Goal: Find specific page/section: Find specific page/section

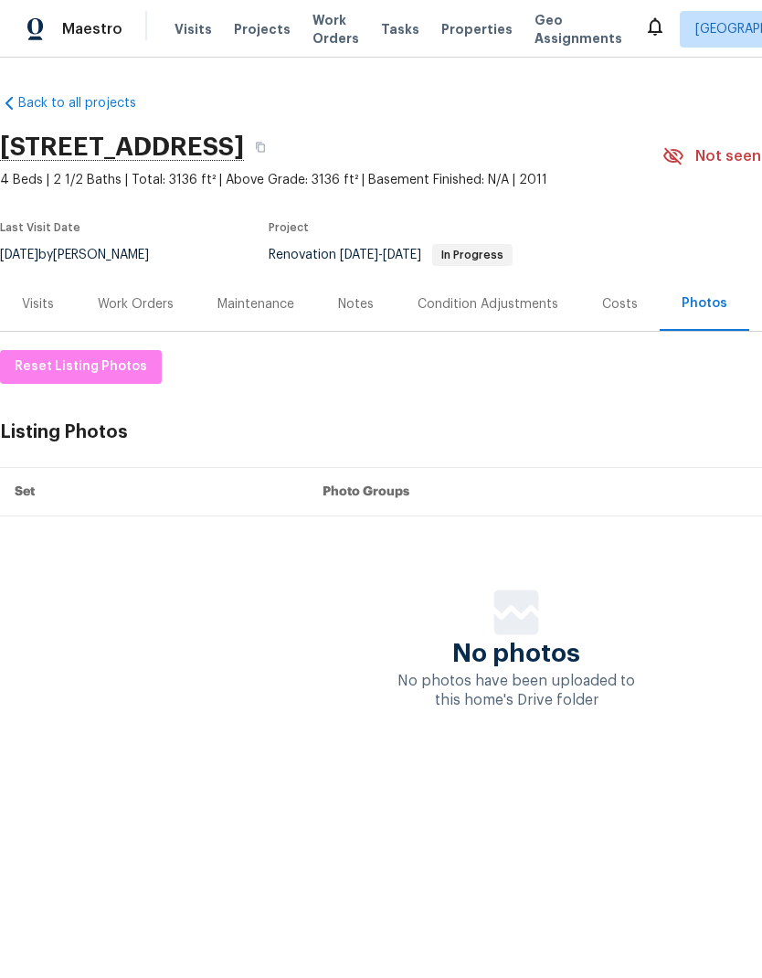
click at [594, 304] on div "Costs" at bounding box center [619, 304] width 79 height 54
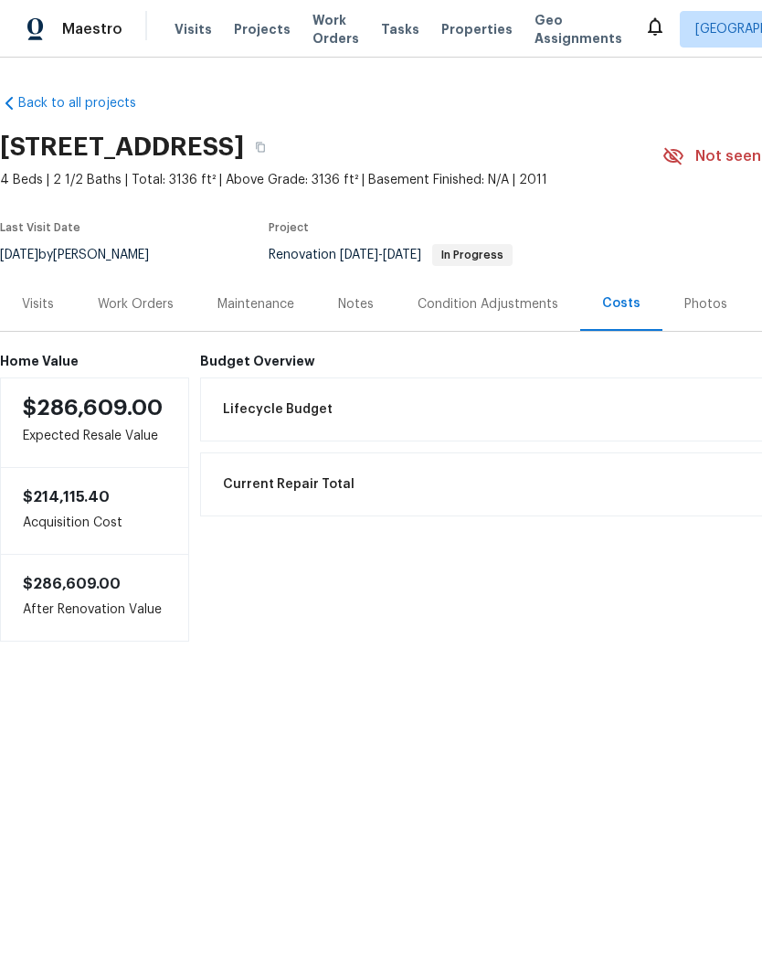
click at [692, 301] on div "Photos" at bounding box center [705, 304] width 43 height 18
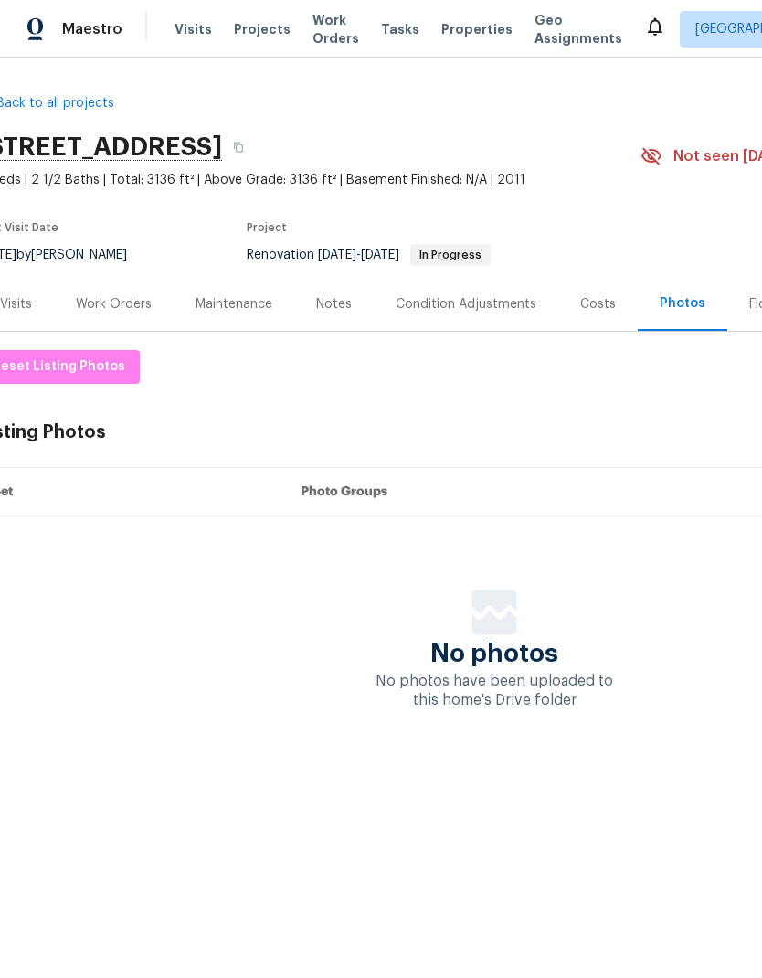
scroll to position [0, 20]
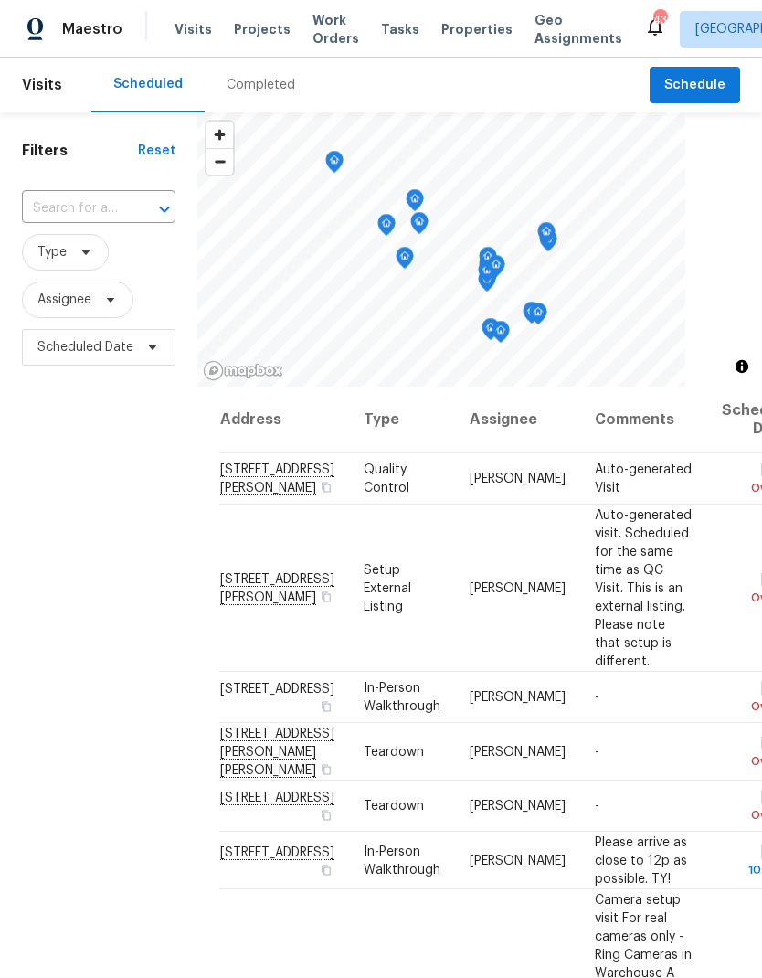
click at [64, 212] on input "text" at bounding box center [73, 209] width 102 height 28
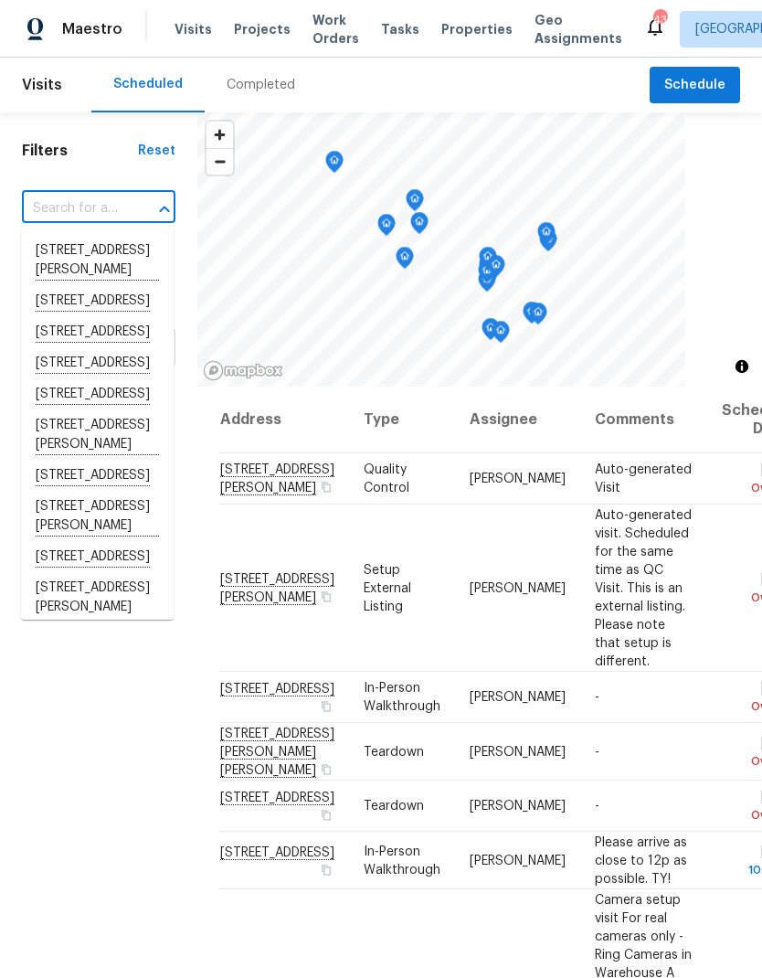
click at [321, 33] on span "Work Orders" at bounding box center [335, 29] width 47 height 37
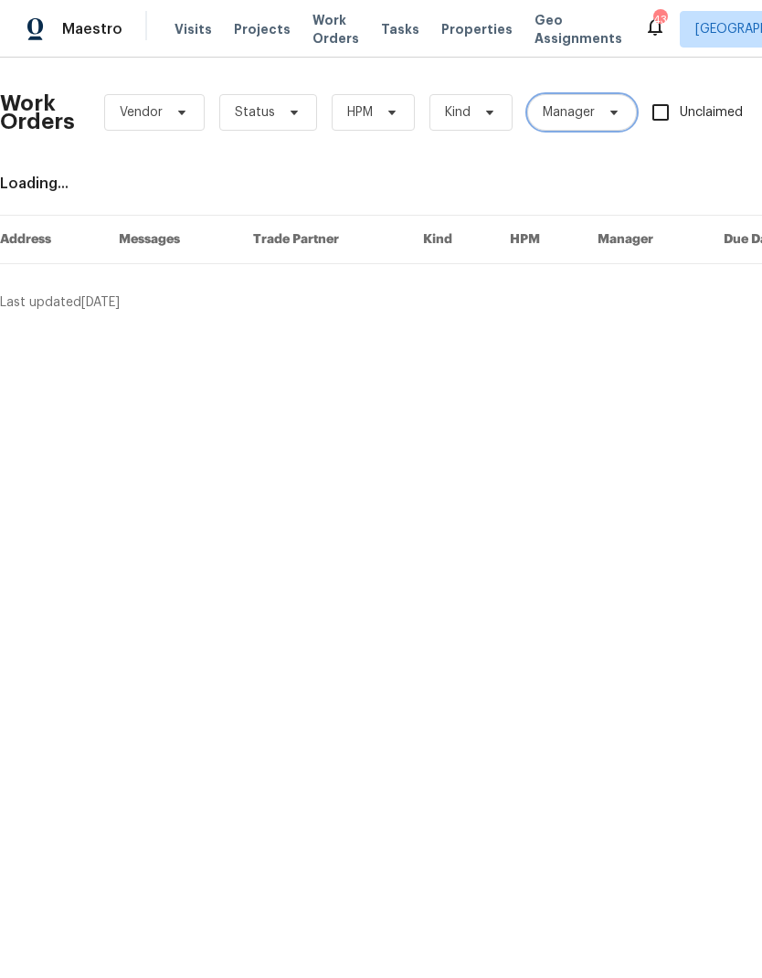
click at [573, 116] on span "Manager" at bounding box center [569, 112] width 52 height 18
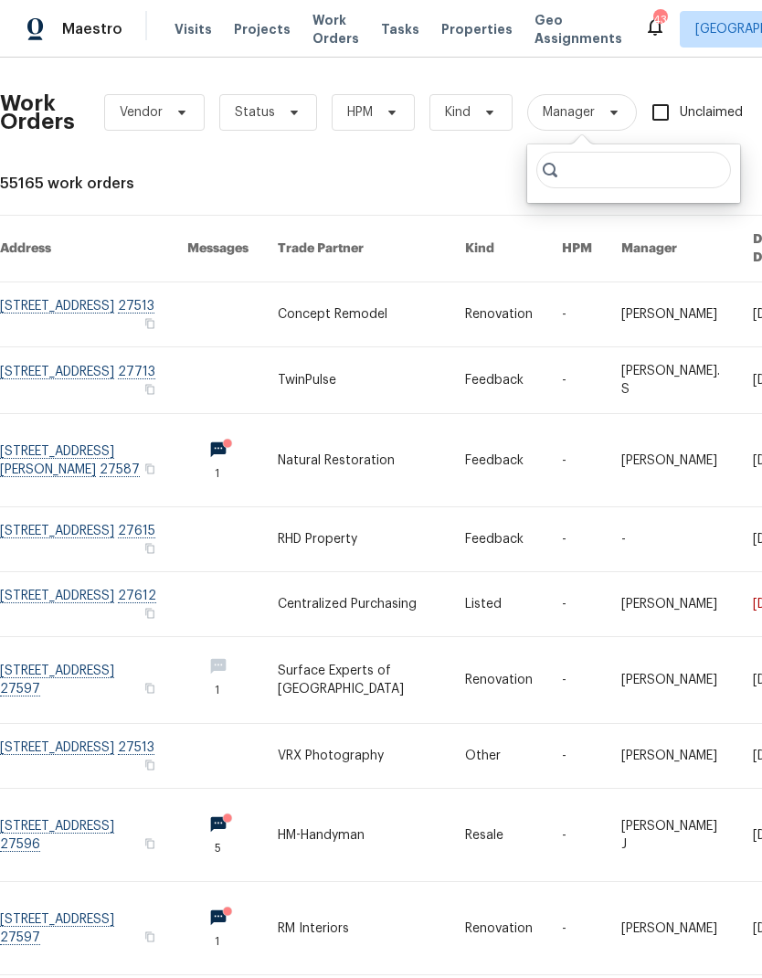
click at [447, 175] on div "55165 work orders" at bounding box center [516, 184] width 1033 height 18
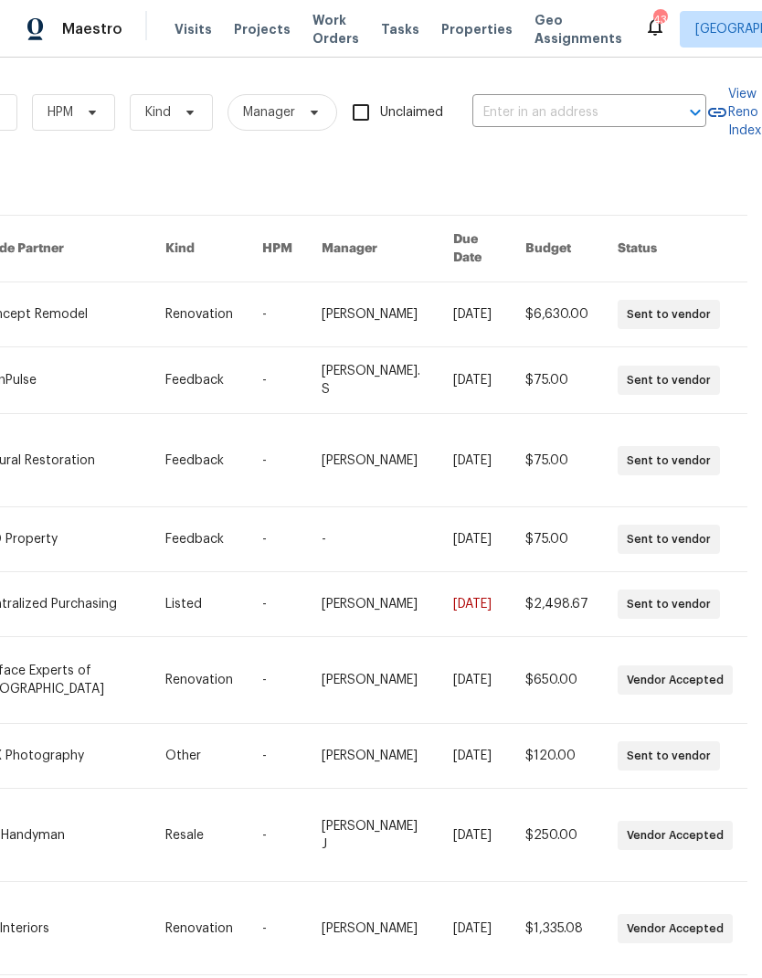
scroll to position [0, 301]
click at [536, 111] on input "text" at bounding box center [563, 113] width 183 height 28
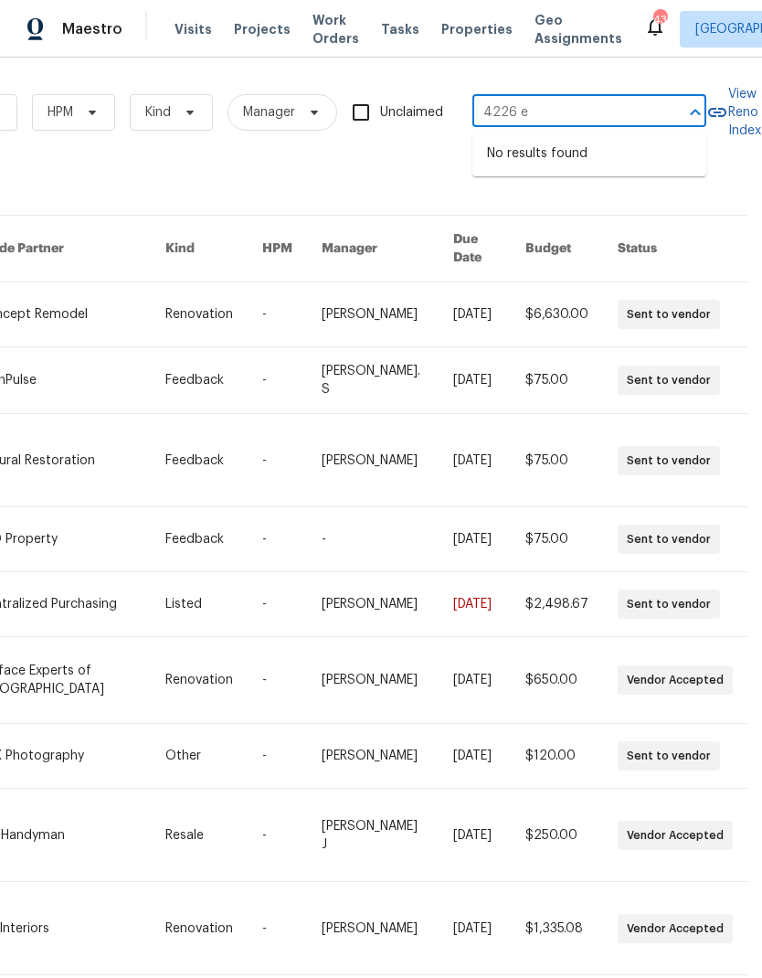
type input "4226 e"
click at [698, 29] on span "Raleigh" at bounding box center [758, 29] width 126 height 18
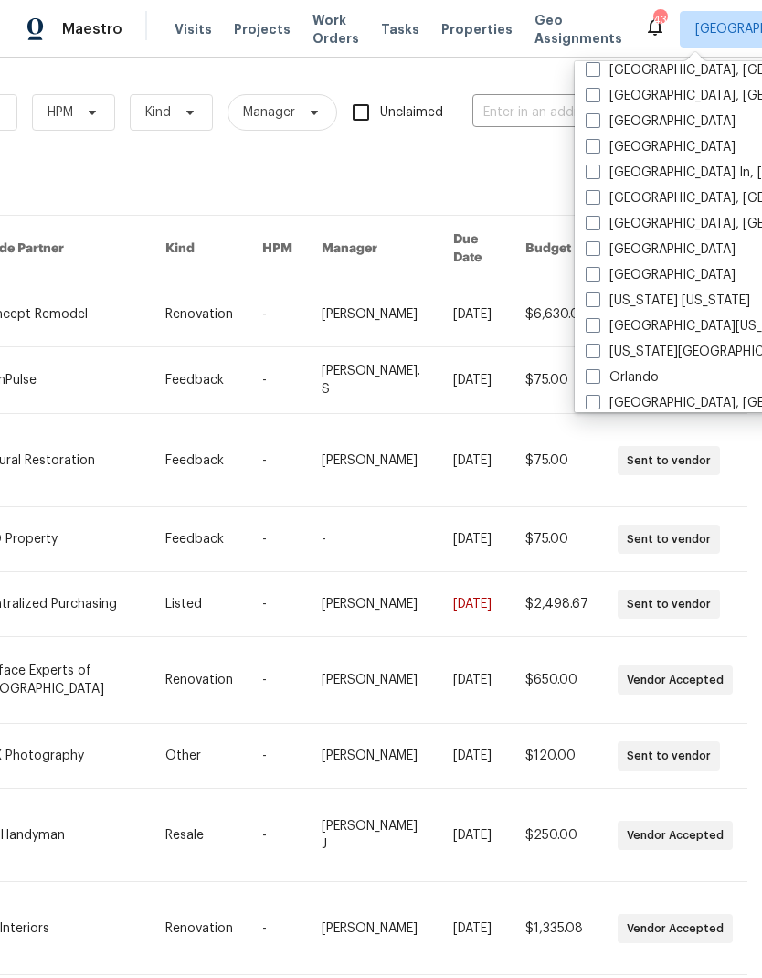
scroll to position [772, 0]
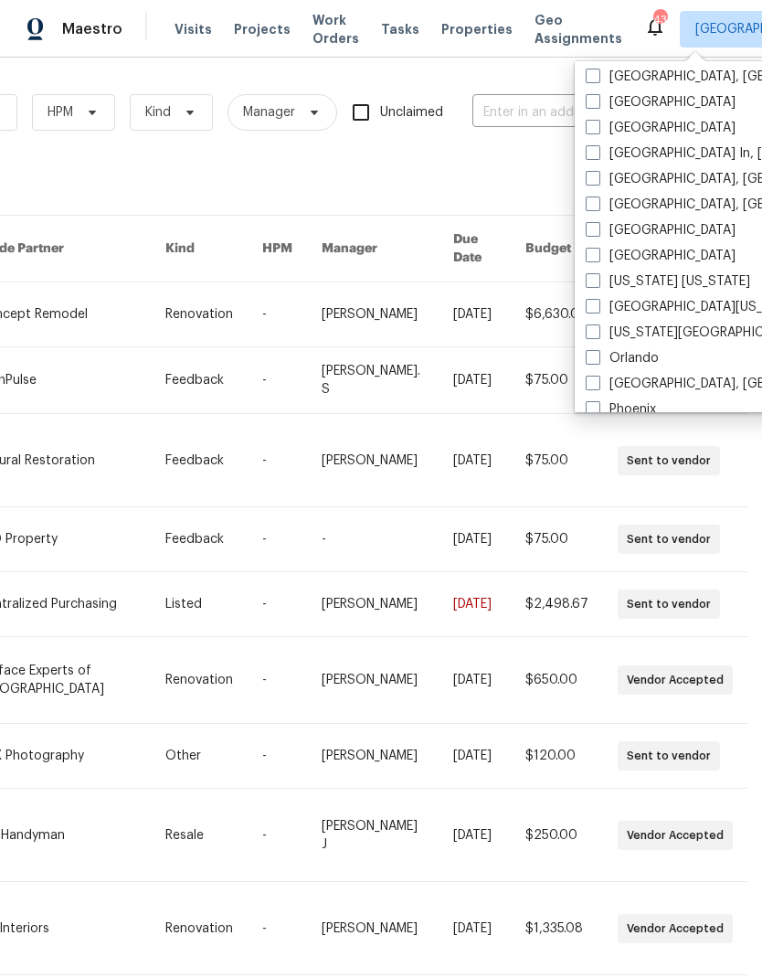
click at [593, 201] on span at bounding box center [593, 203] width 15 height 15
click at [593, 201] on input "Miami, FL" at bounding box center [592, 202] width 12 height 12
checkbox input "true"
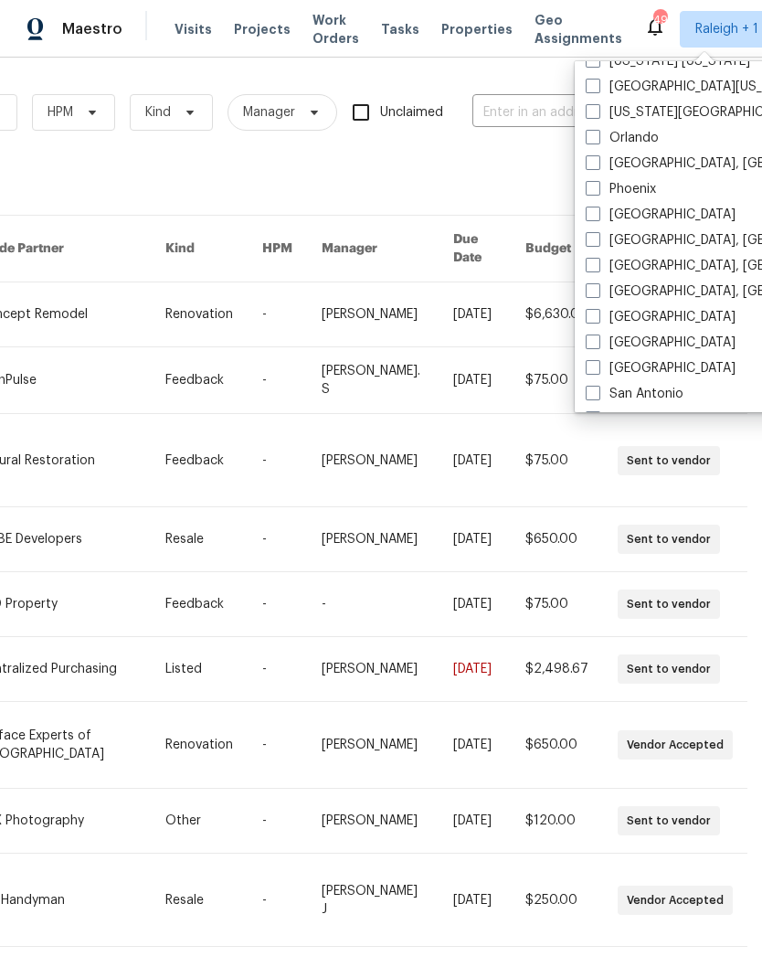
scroll to position [972, 0]
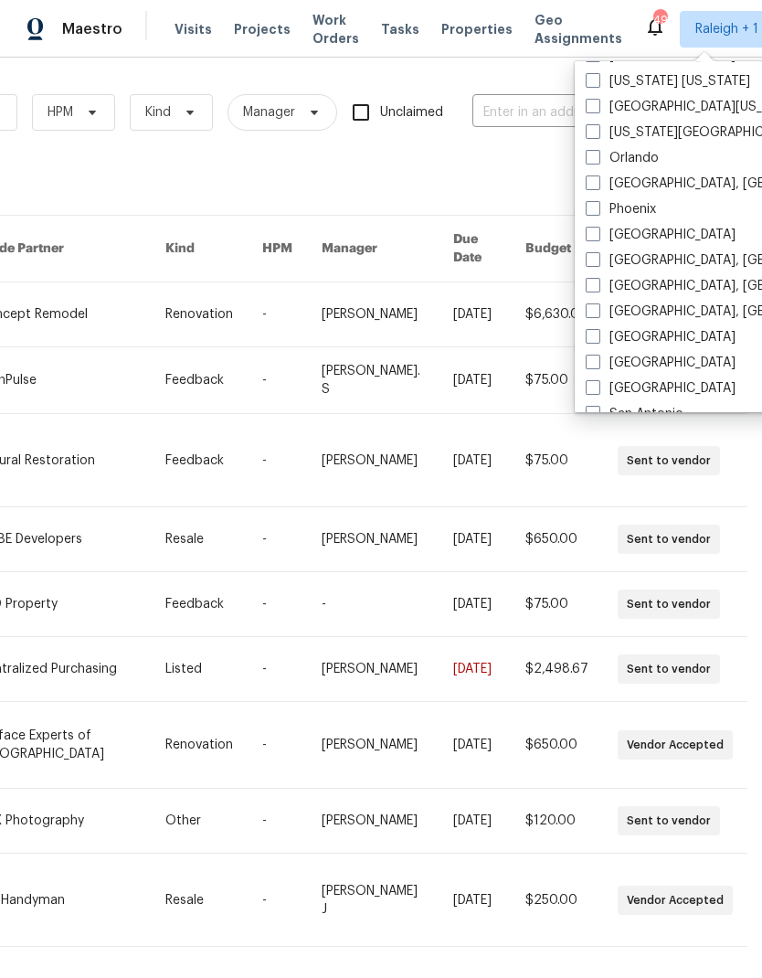
click at [639, 157] on label "Orlando" at bounding box center [622, 158] width 73 height 18
click at [598, 157] on input "Orlando" at bounding box center [592, 155] width 12 height 12
checkbox input "true"
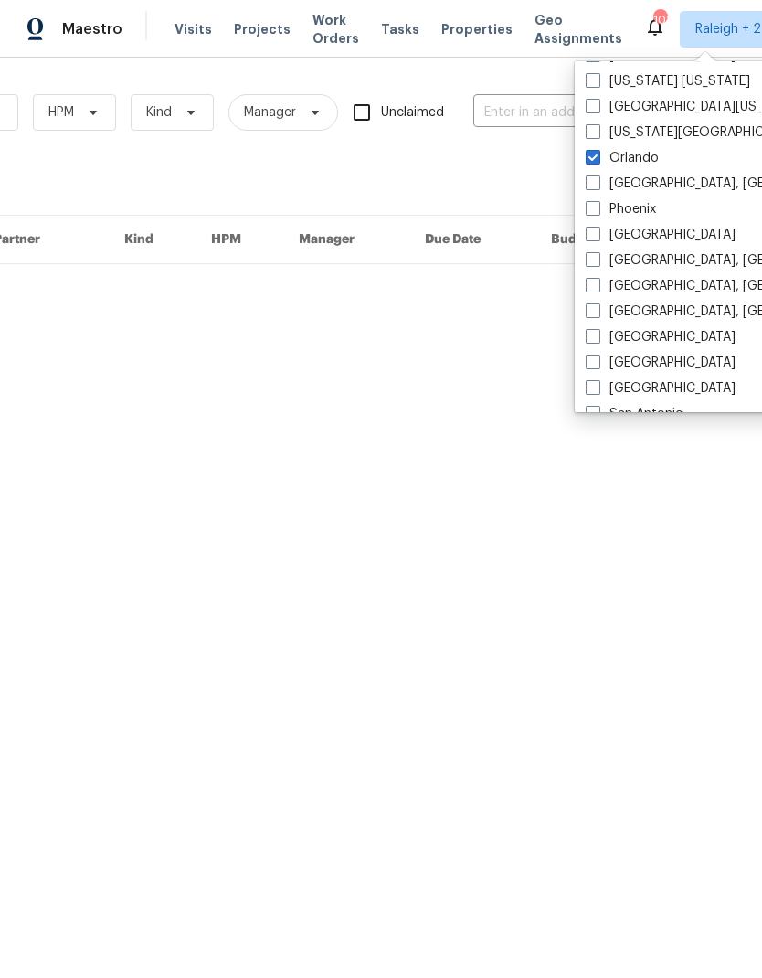
click at [517, 112] on input "text" at bounding box center [564, 113] width 183 height 28
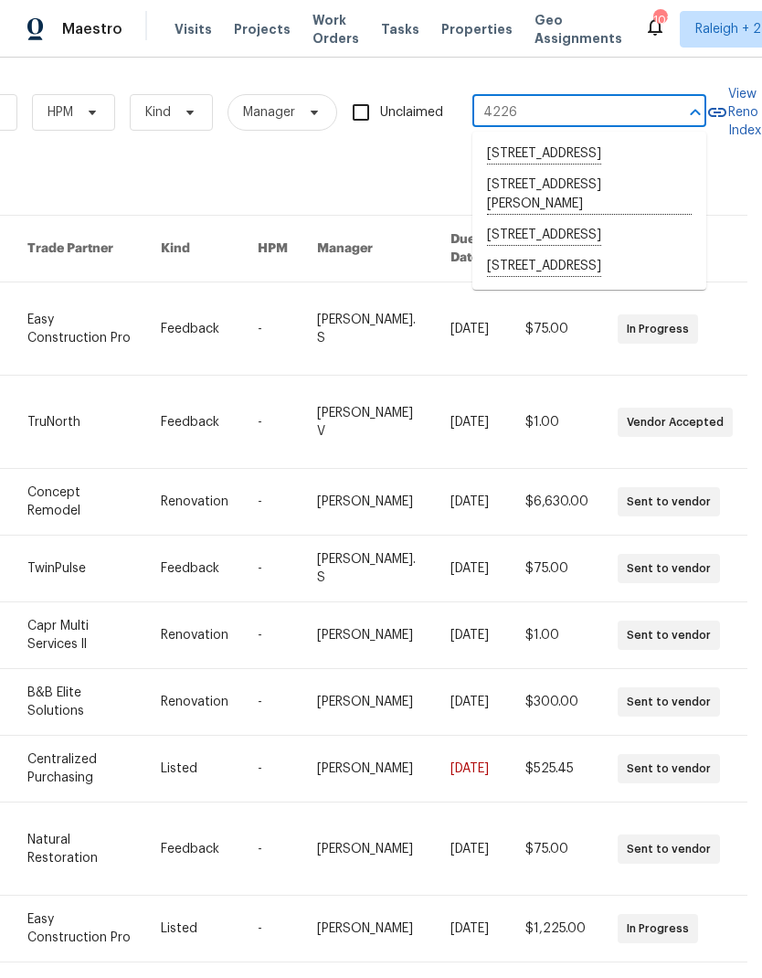
type input "4226"
click at [701, 22] on span "Raleigh + 2" at bounding box center [728, 29] width 66 height 18
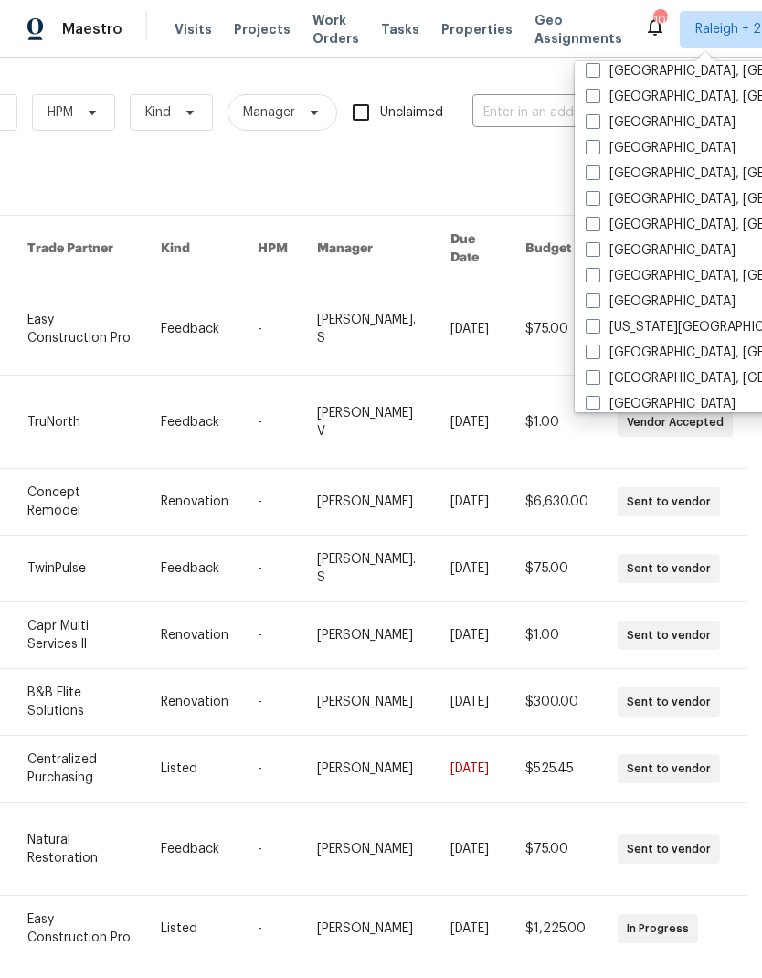
scroll to position [534, 0]
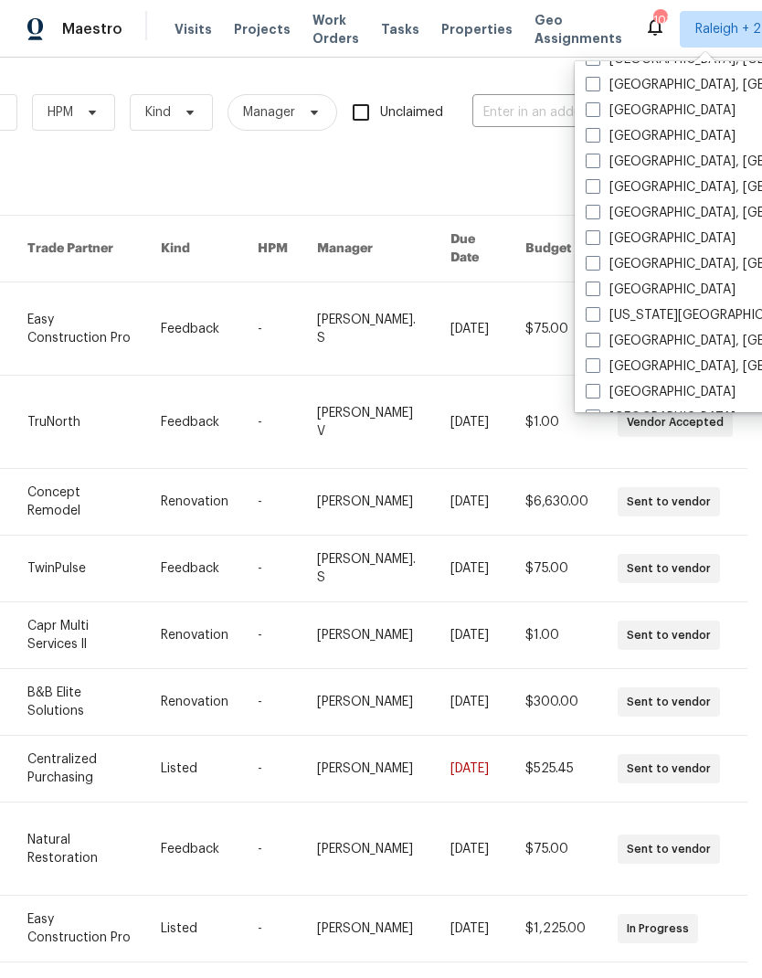
click at [674, 295] on label "Jacksonville" at bounding box center [661, 290] width 150 height 18
click at [598, 292] on input "Jacksonville" at bounding box center [592, 287] width 12 height 12
checkbox input "true"
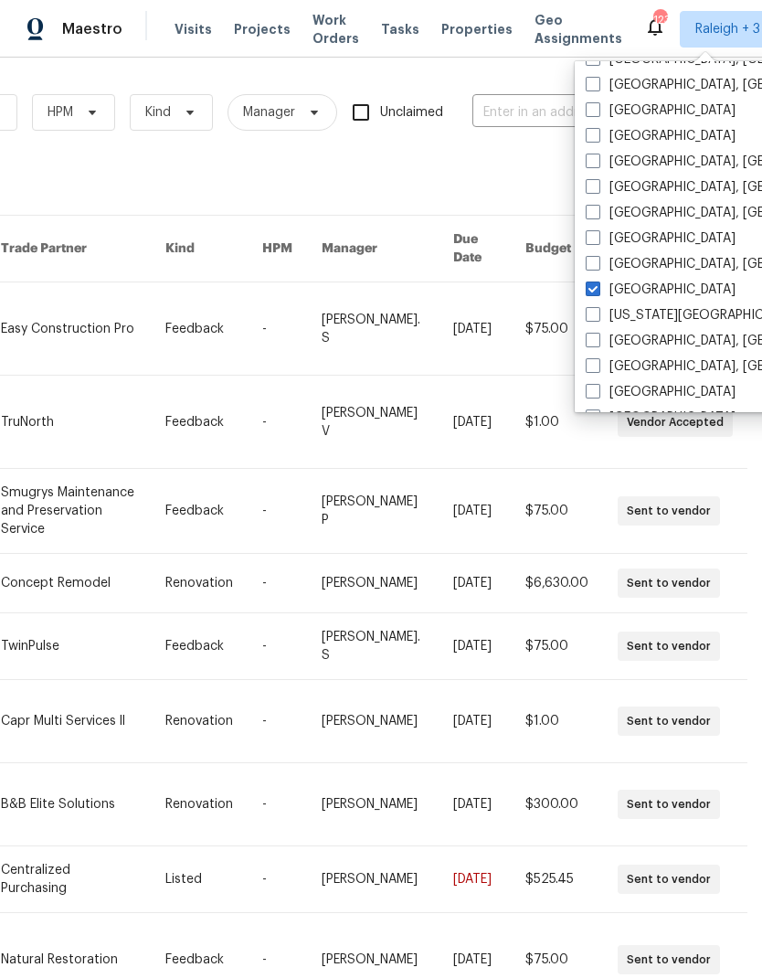
click at [521, 102] on input "text" at bounding box center [563, 113] width 183 height 28
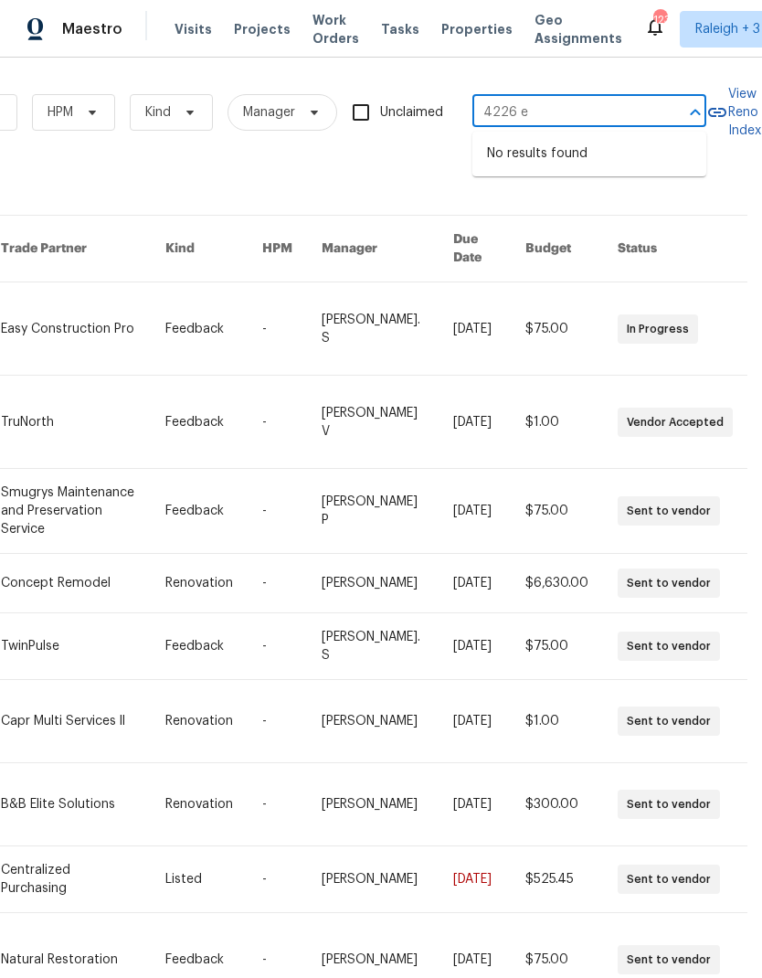
type input "4226 e"
click at [700, 34] on span "Raleigh + 3" at bounding box center [727, 29] width 65 height 18
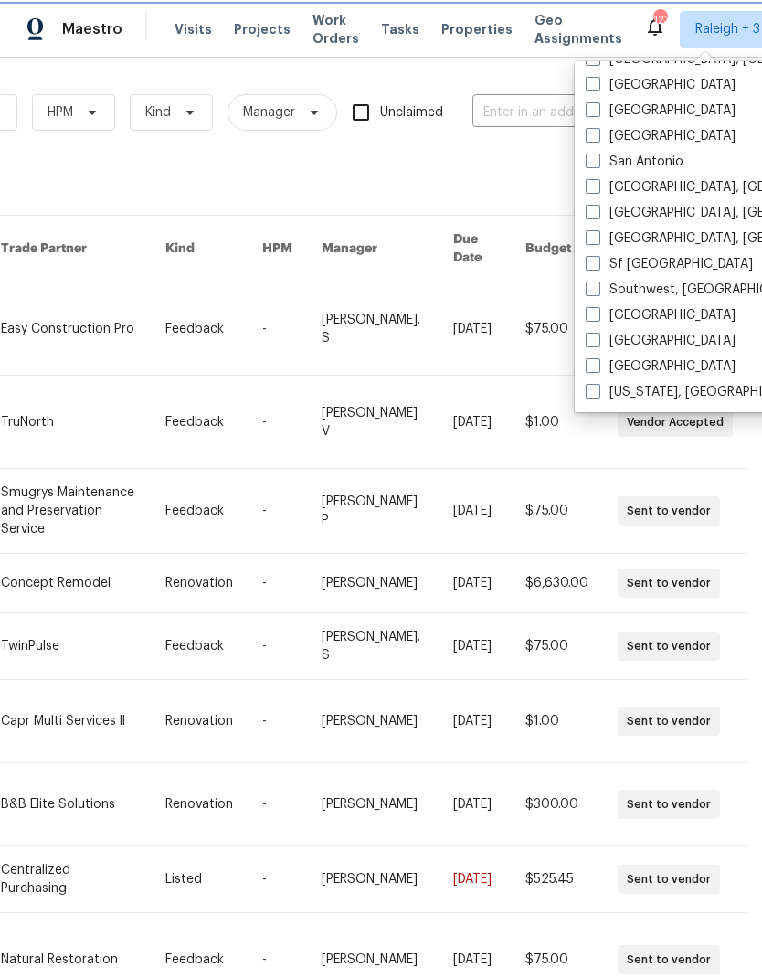
scroll to position [1224, 0]
click at [593, 334] on span at bounding box center [593, 340] width 15 height 15
click at [593, 334] on input "Tampa" at bounding box center [592, 338] width 12 height 12
checkbox input "true"
click at [510, 162] on div "Work Orders Vendor Status HPM Kind Manager Unclaimed ​ View Reno Index 192073 w…" at bounding box center [216, 592] width 1033 height 1041
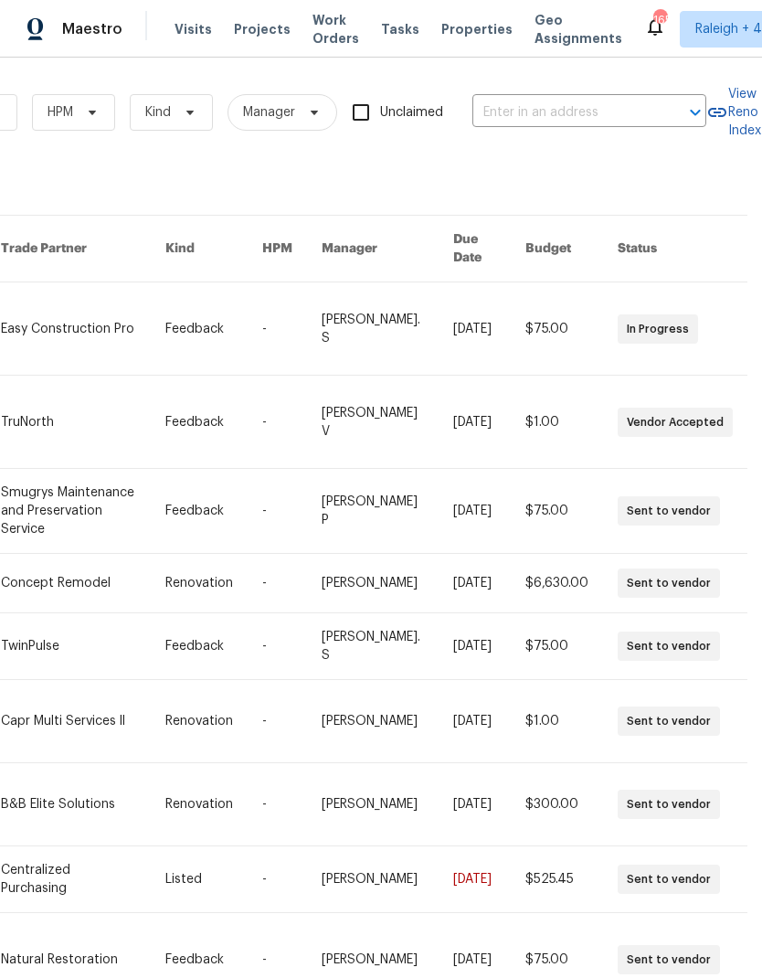
click at [571, 111] on input "text" at bounding box center [563, 113] width 183 height 28
type input "4226"
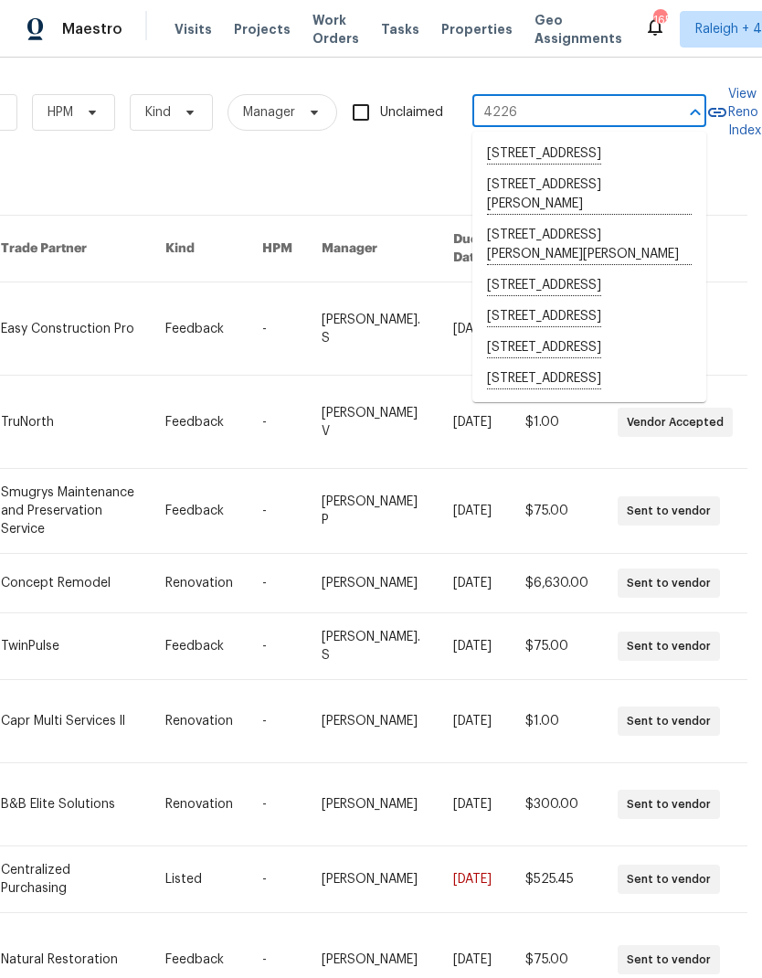
click at [603, 395] on li "4226 E Emma St, Tampa, FL 33610" at bounding box center [589, 379] width 234 height 31
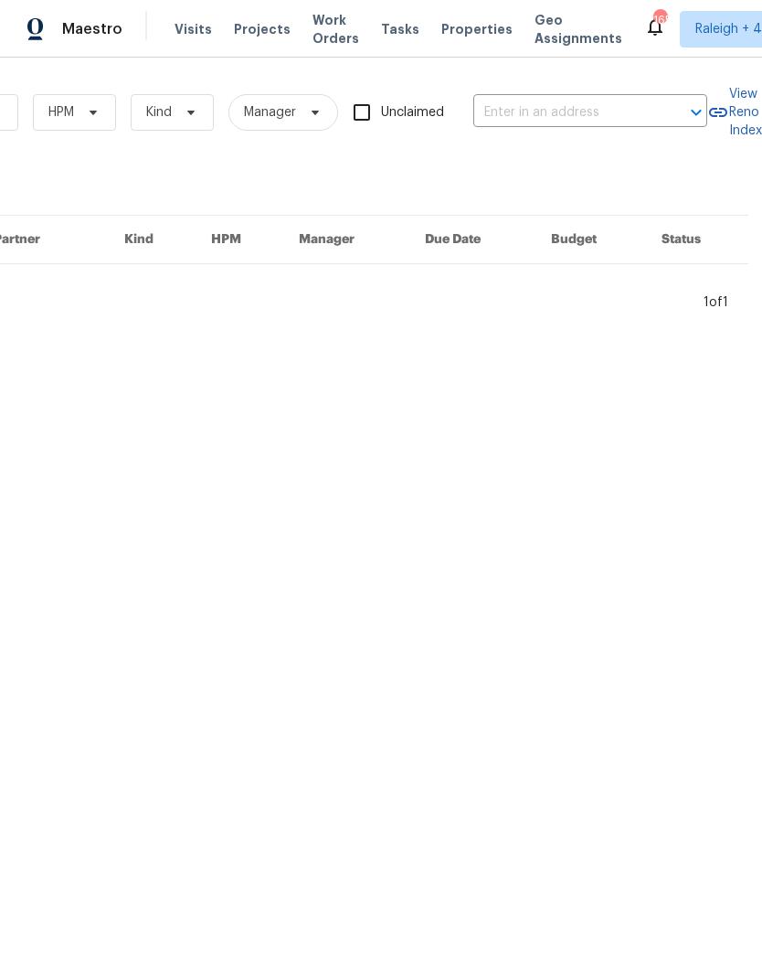
type input "4226 E Emma St, Tampa, FL 33610"
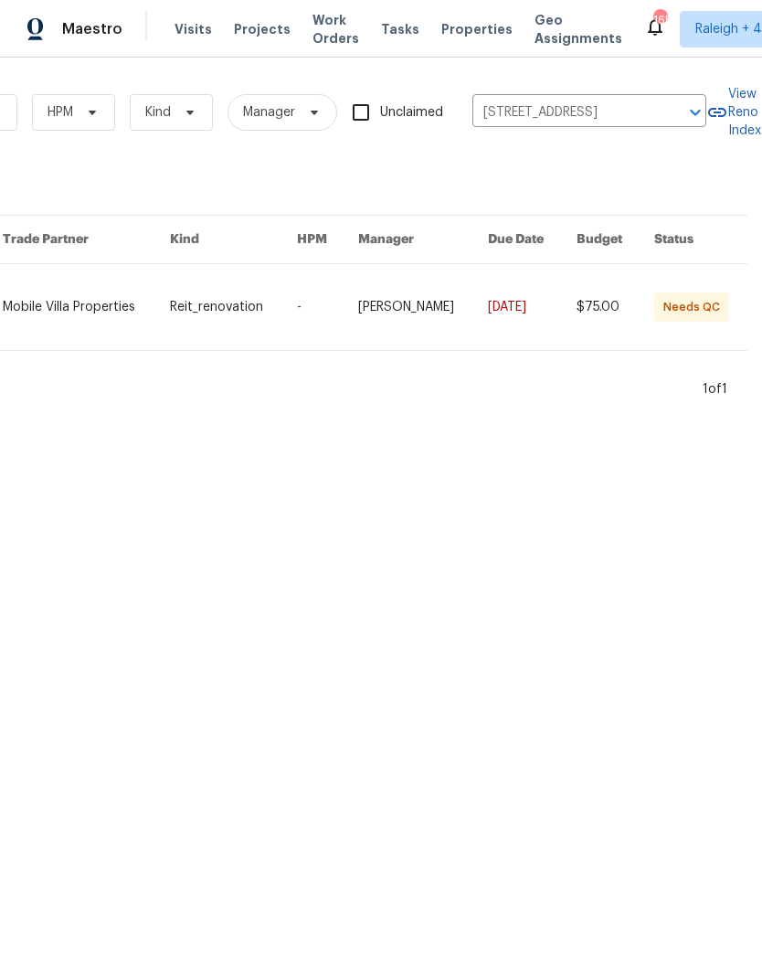
click at [107, 287] on link at bounding box center [86, 307] width 167 height 86
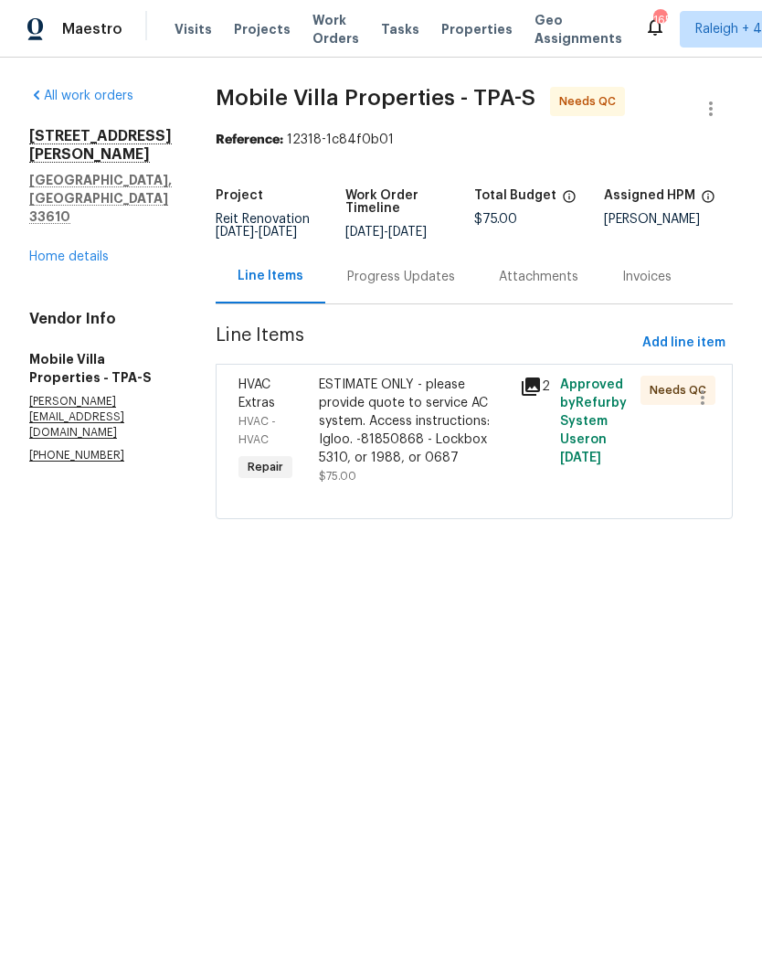
click at [506, 268] on div "Attachments" at bounding box center [538, 277] width 79 height 18
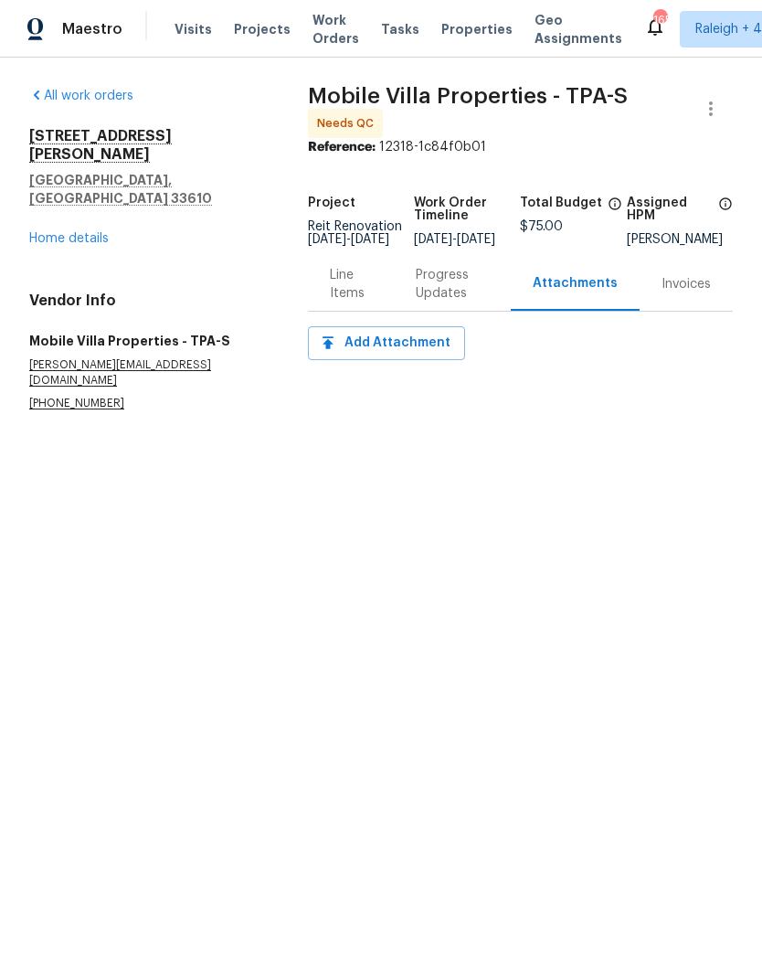
click at [452, 293] on div "Progress Updates" at bounding box center [452, 284] width 73 height 37
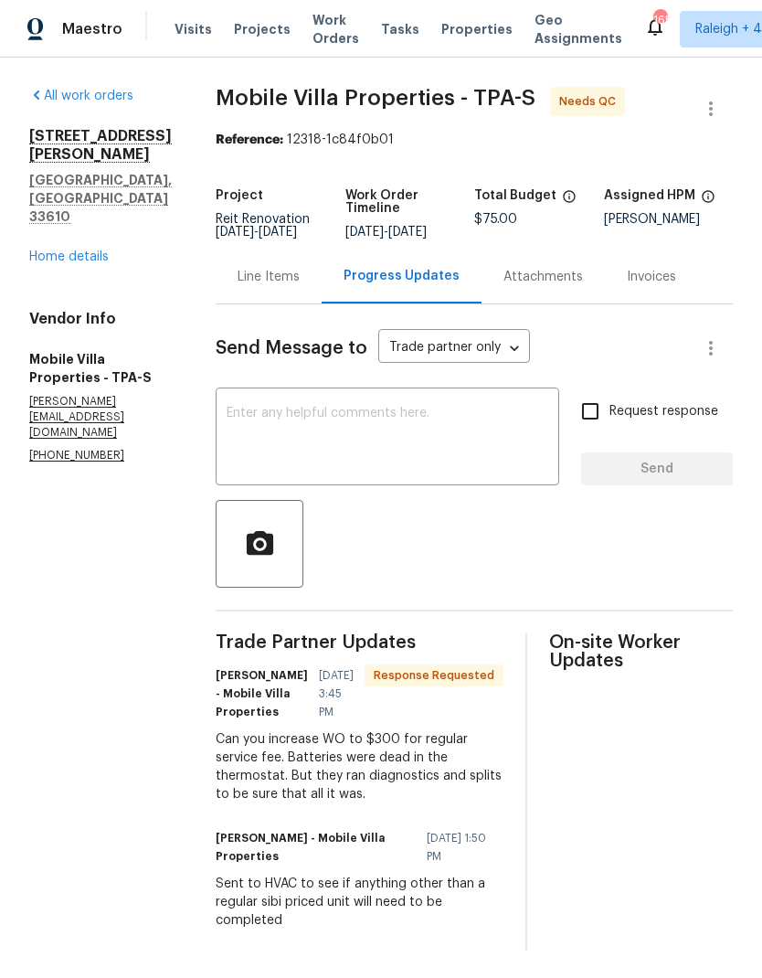
scroll to position [40, 0]
click at [249, 268] on div "Line Items" at bounding box center [269, 277] width 62 height 18
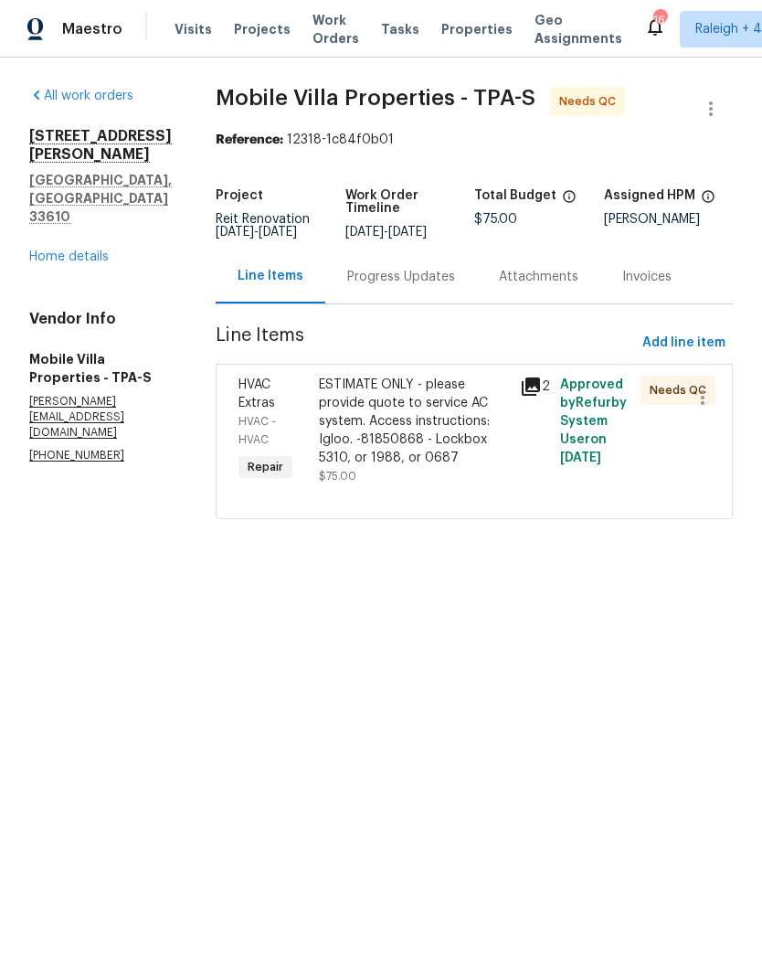
click at [365, 281] on div "Progress Updates" at bounding box center [401, 277] width 108 height 18
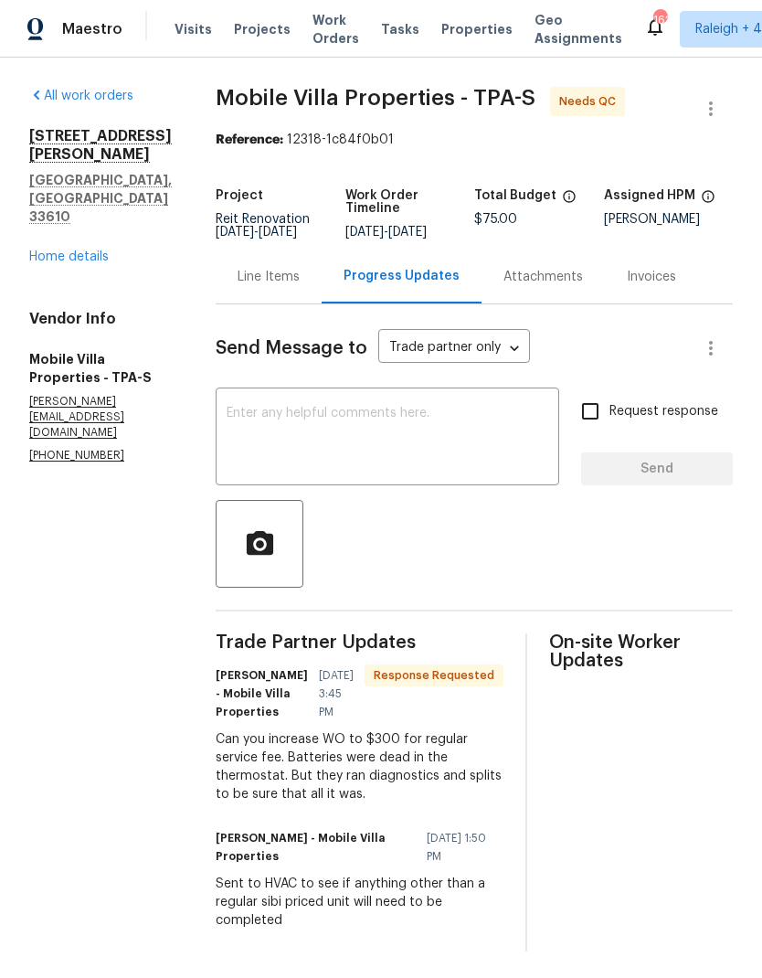
click at [325, 28] on span "Work Orders" at bounding box center [335, 29] width 47 height 37
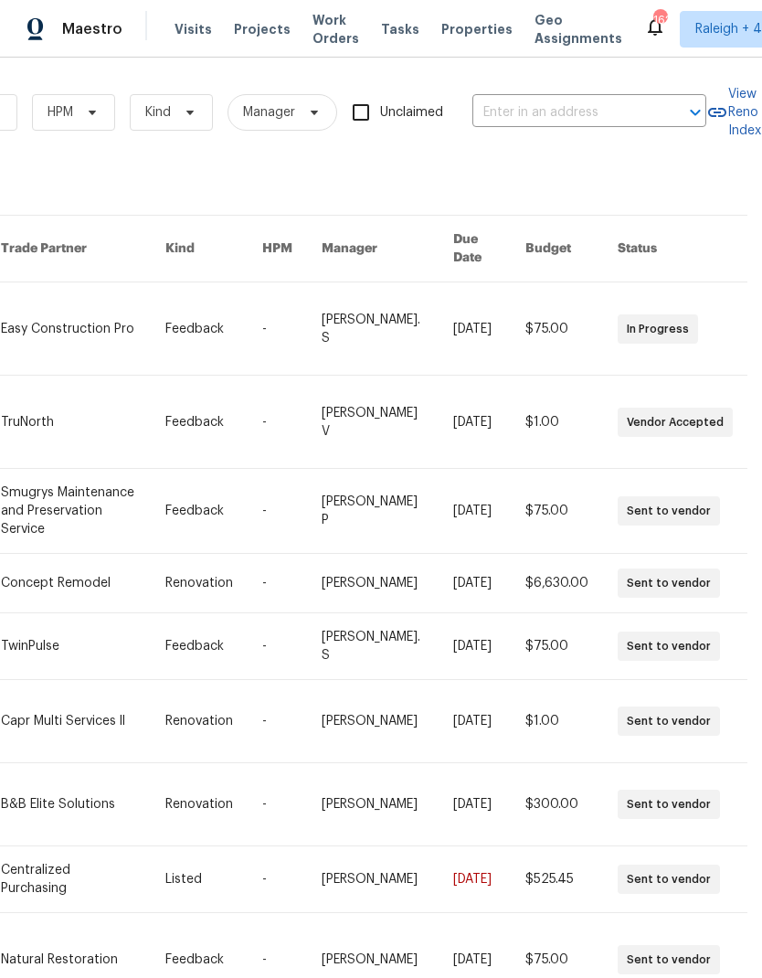
scroll to position [0, 301]
click at [562, 101] on input "text" at bounding box center [563, 113] width 183 height 28
type input "20810"
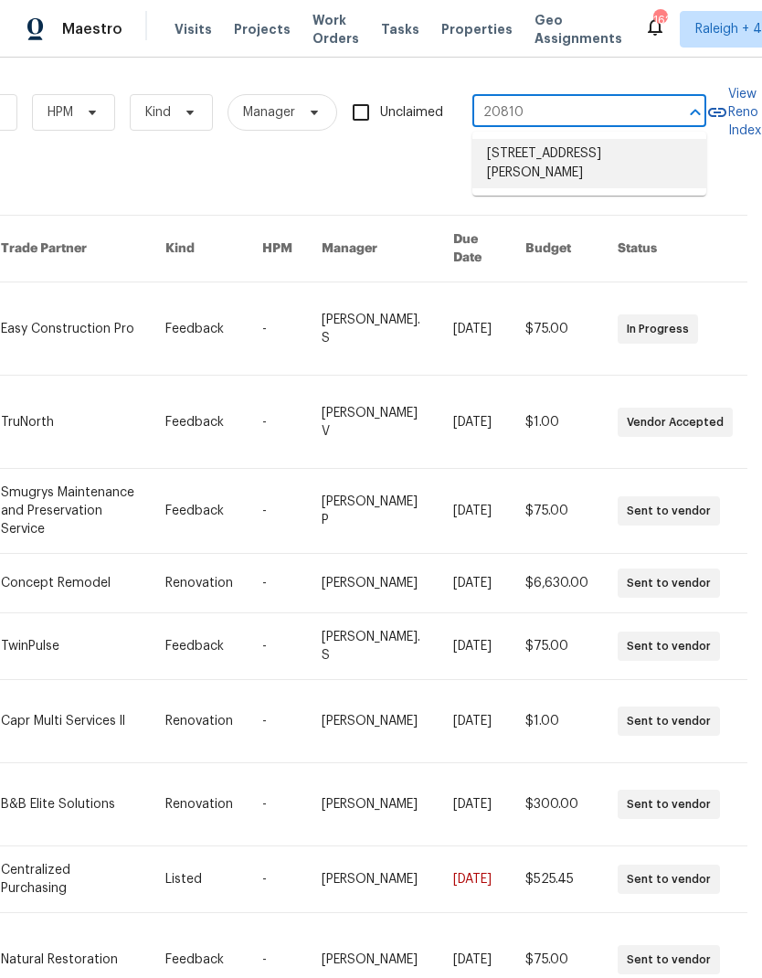
click at [618, 158] on li "20810 SW 86th Pl, Cutler Bay, FL 33189" at bounding box center [589, 163] width 234 height 49
